Goal: Information Seeking & Learning: Learn about a topic

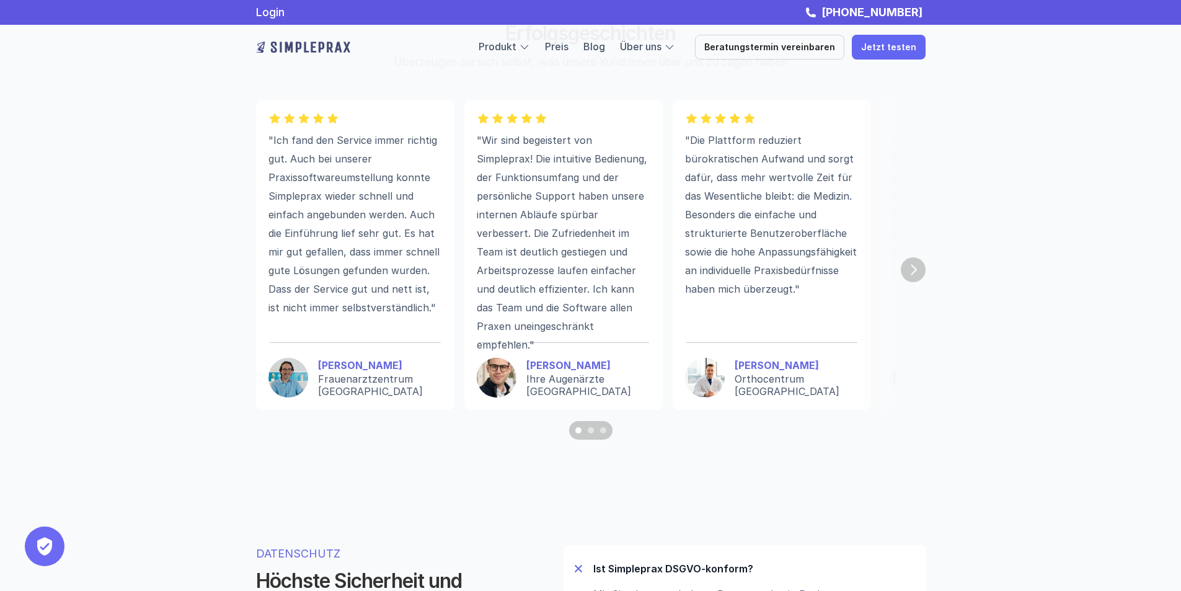
scroll to position [3396, 0]
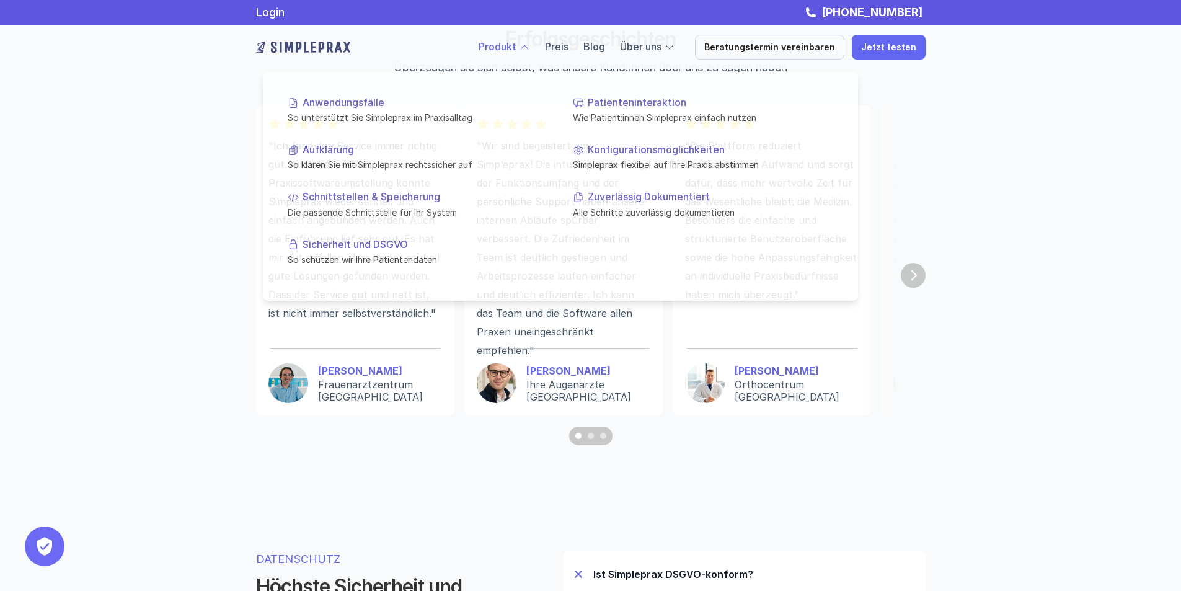
click at [514, 41] on link "Produkt" at bounding box center [498, 46] width 38 height 12
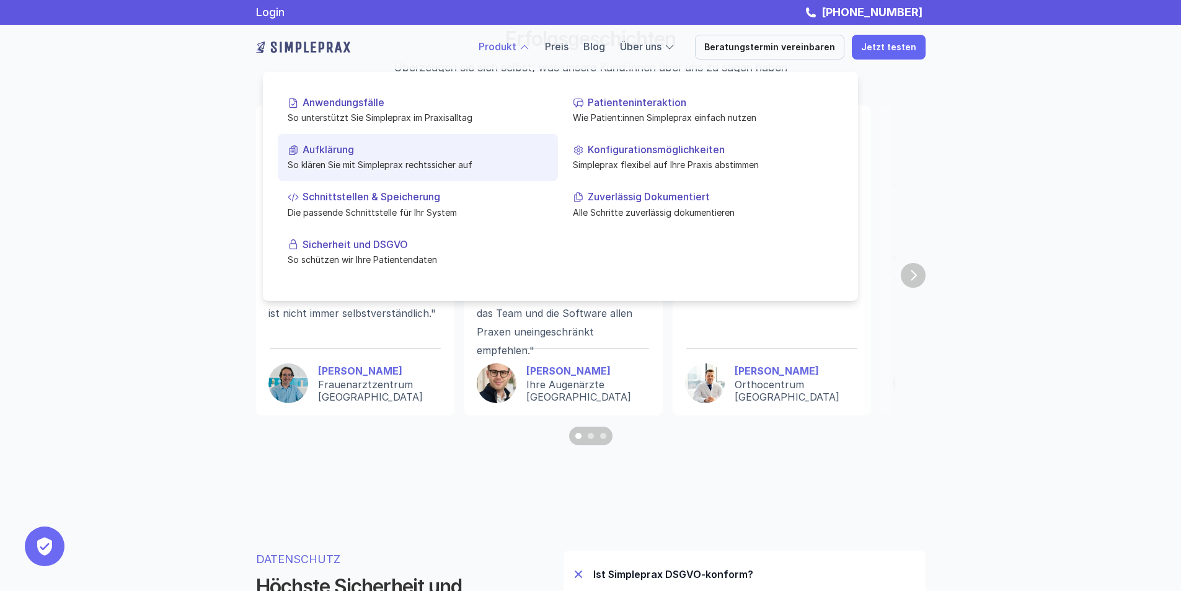
click at [316, 148] on p "Aufklärung" at bounding box center [426, 150] width 246 height 12
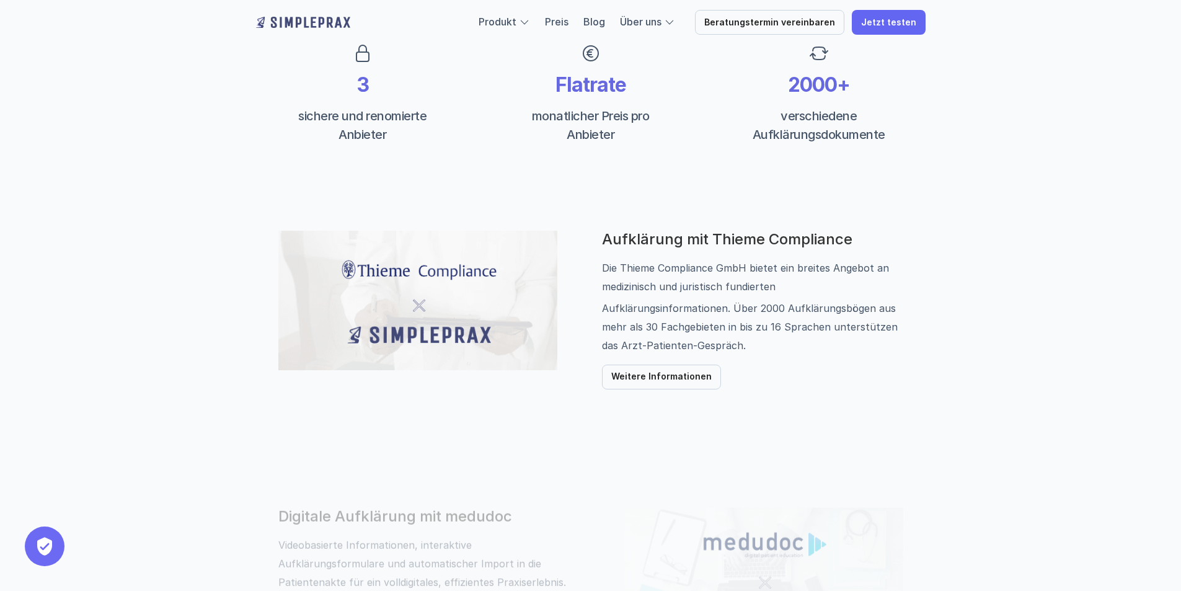
scroll to position [496, 0]
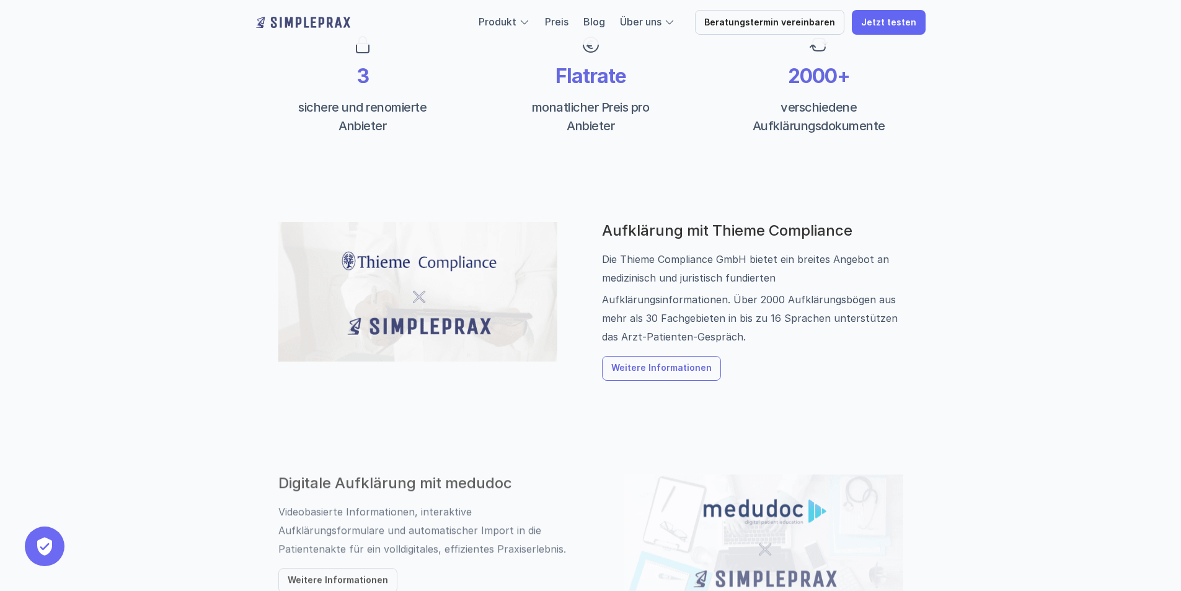
click at [649, 367] on p "Weitere Informationen" at bounding box center [662, 368] width 100 height 11
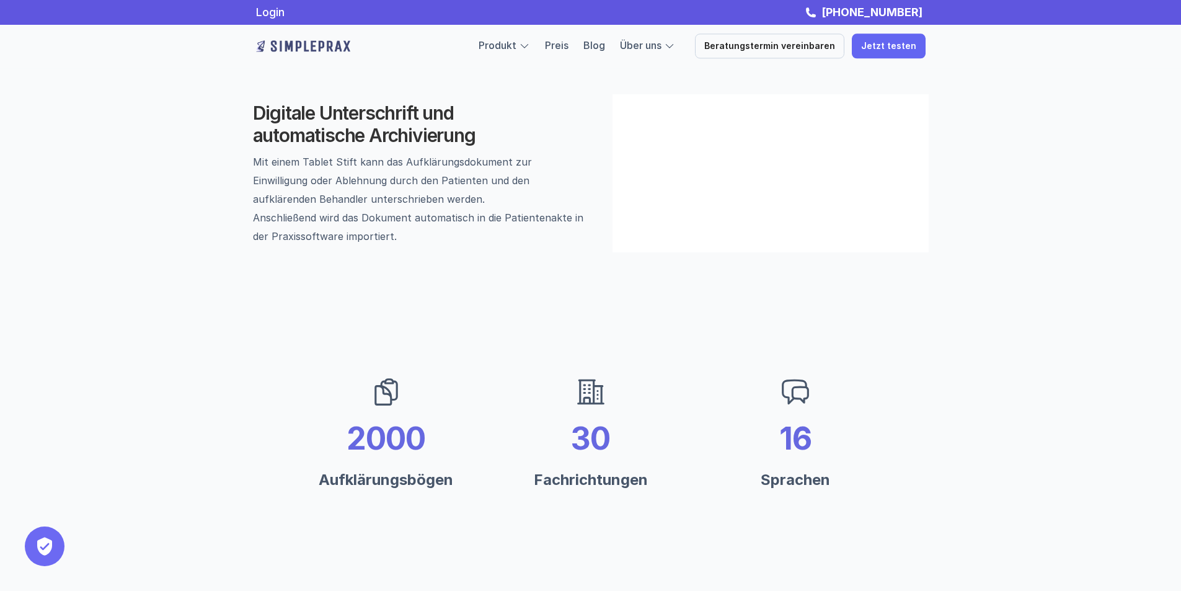
scroll to position [496, 0]
